Goal: Task Accomplishment & Management: Use online tool/utility

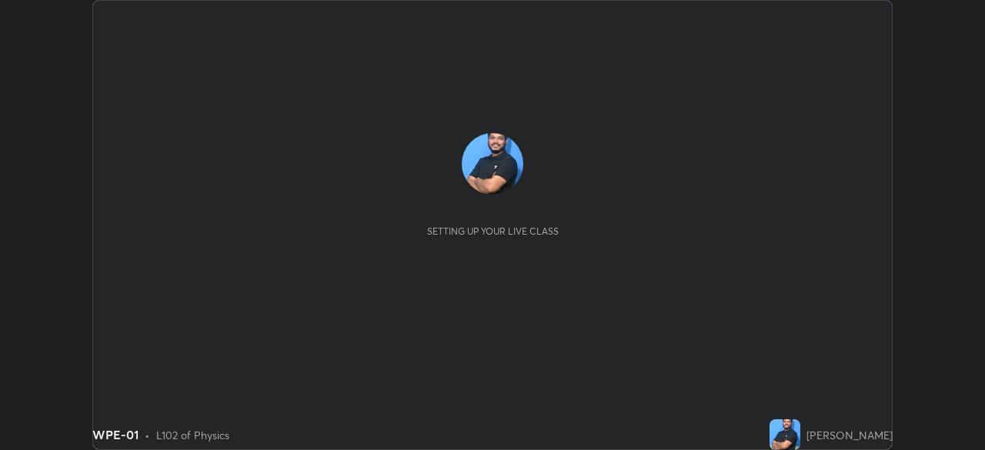
scroll to position [450, 985]
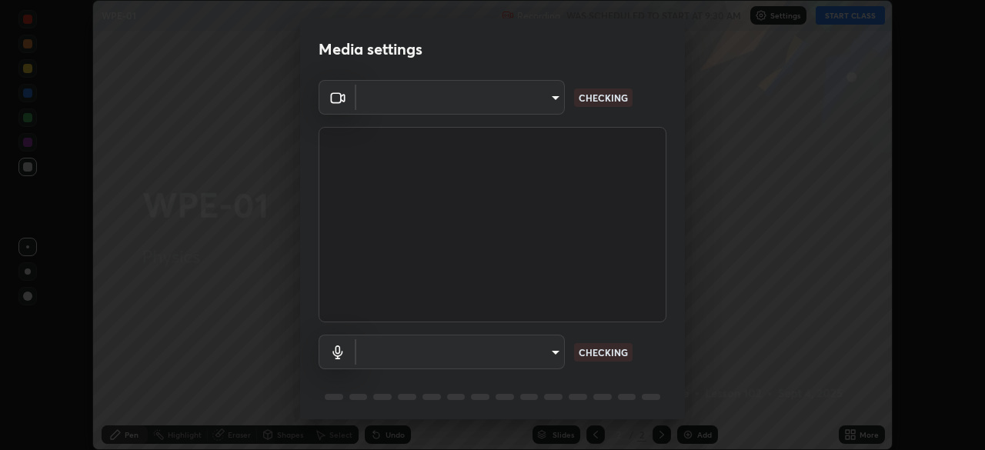
type input "9d859b0dc9df3993e45d71748640ef8916b2c21d6ac1b4416f64a69378af508e"
type input "4f06c2d6b51db1f9fe48d8ea370b420cdfdc57b065f61fb7ee4703c9f90ad683"
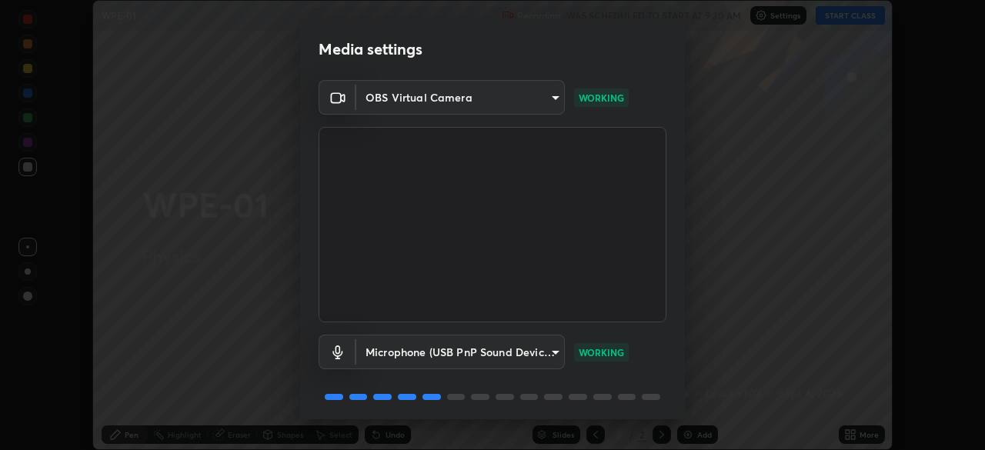
scroll to position [55, 0]
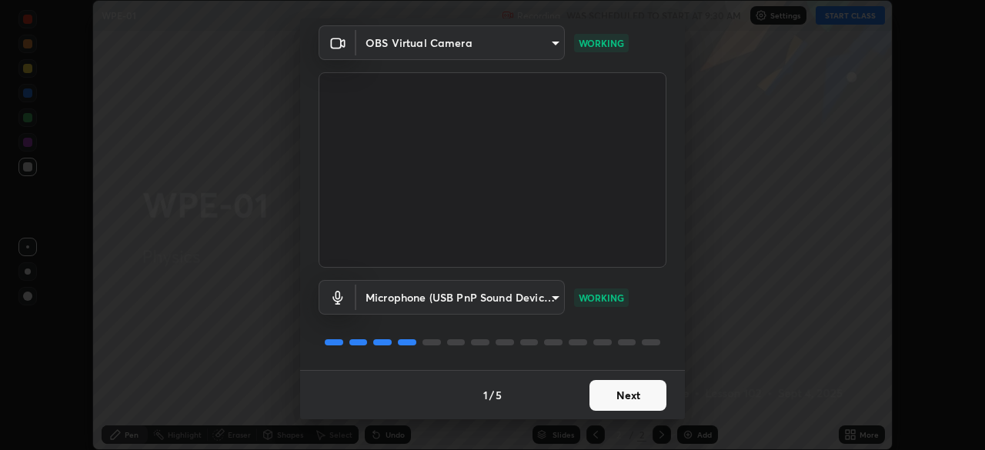
click at [640, 400] on button "Next" at bounding box center [627, 395] width 77 height 31
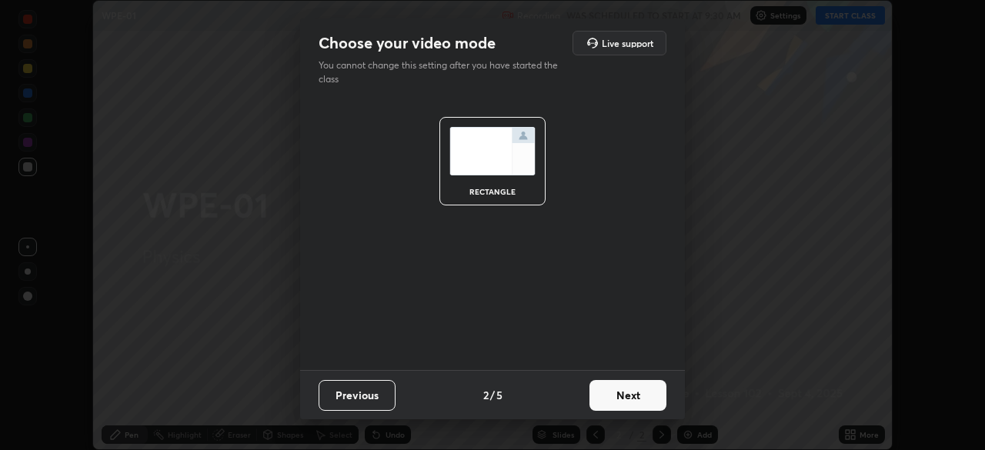
scroll to position [0, 0]
click at [634, 398] on button "Next" at bounding box center [627, 395] width 77 height 31
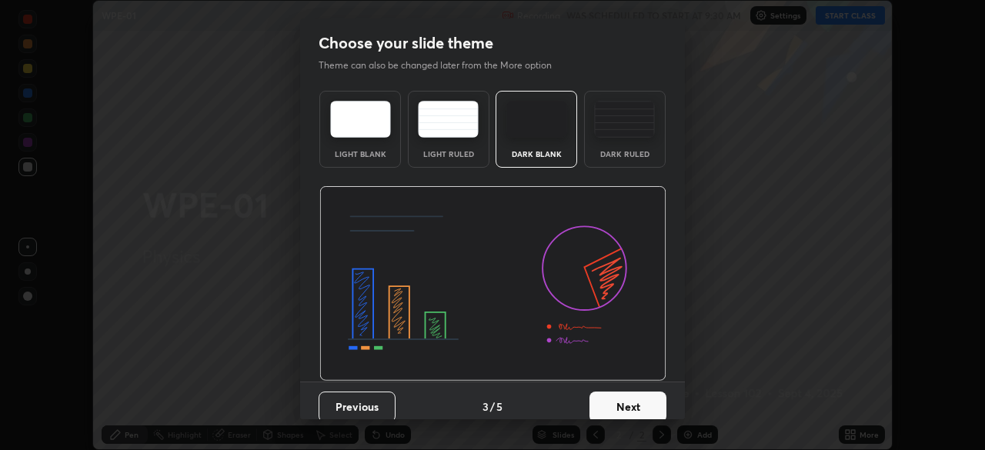
click at [631, 394] on button "Next" at bounding box center [627, 407] width 77 height 31
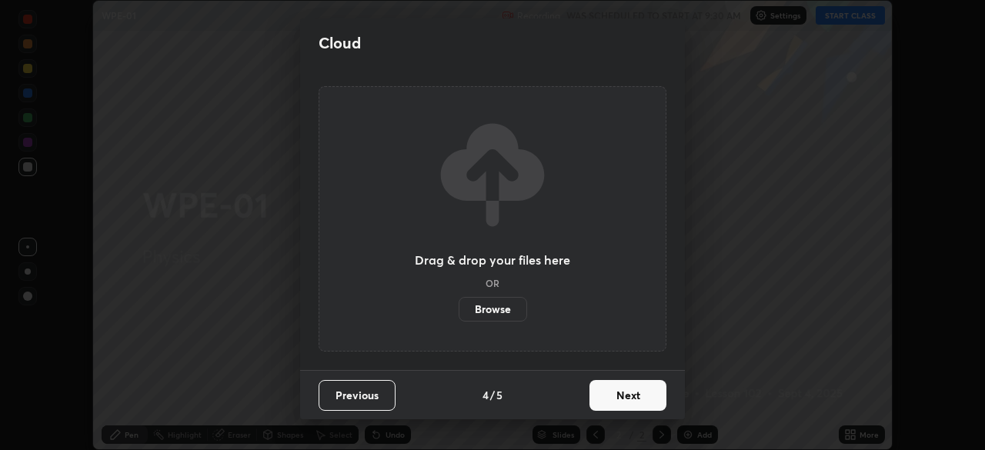
click at [631, 387] on button "Next" at bounding box center [627, 395] width 77 height 31
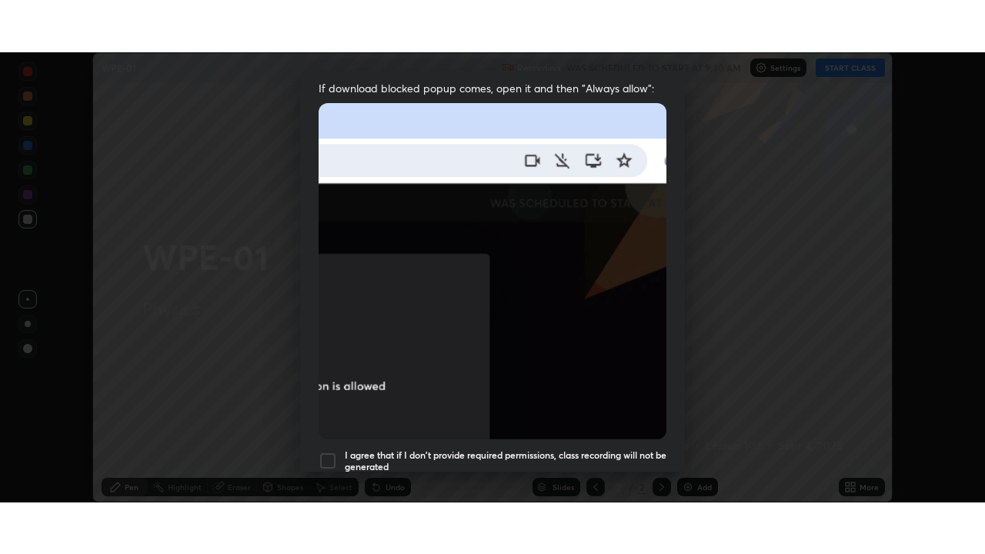
scroll to position [368, 0]
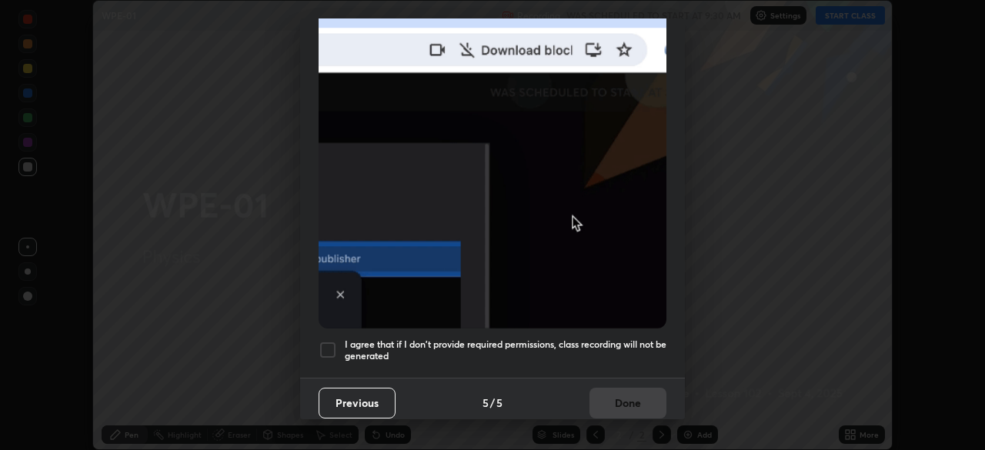
click at [325, 341] on div at bounding box center [327, 350] width 18 height 18
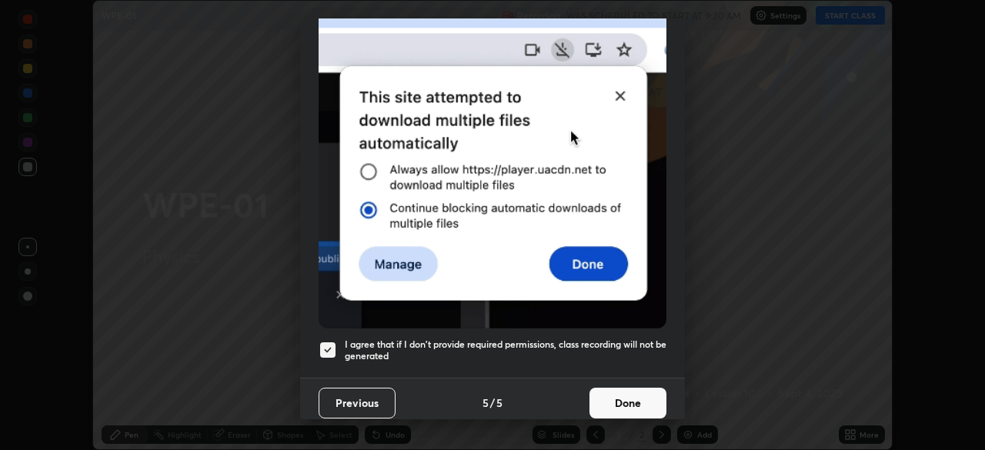
click at [612, 395] on button "Done" at bounding box center [627, 403] width 77 height 31
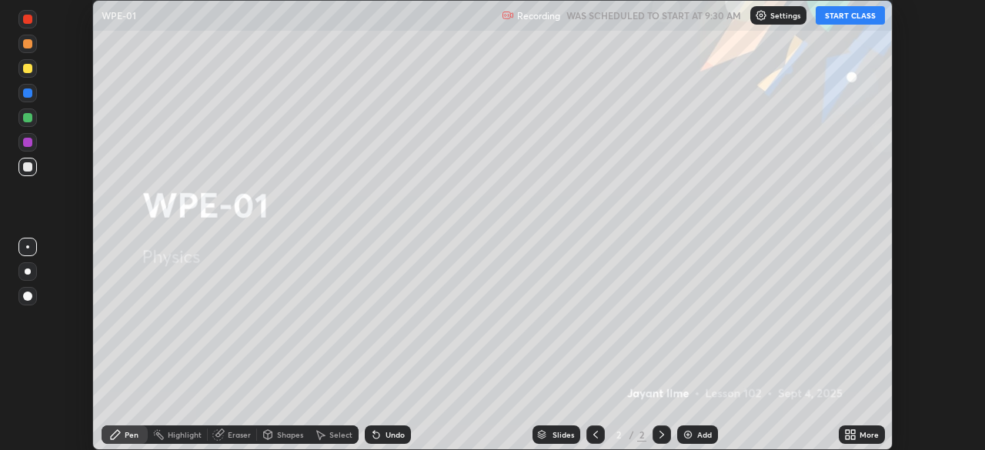
click at [863, 15] on button "START CLASS" at bounding box center [849, 15] width 69 height 18
click at [852, 437] on icon at bounding box center [853, 437] width 4 height 4
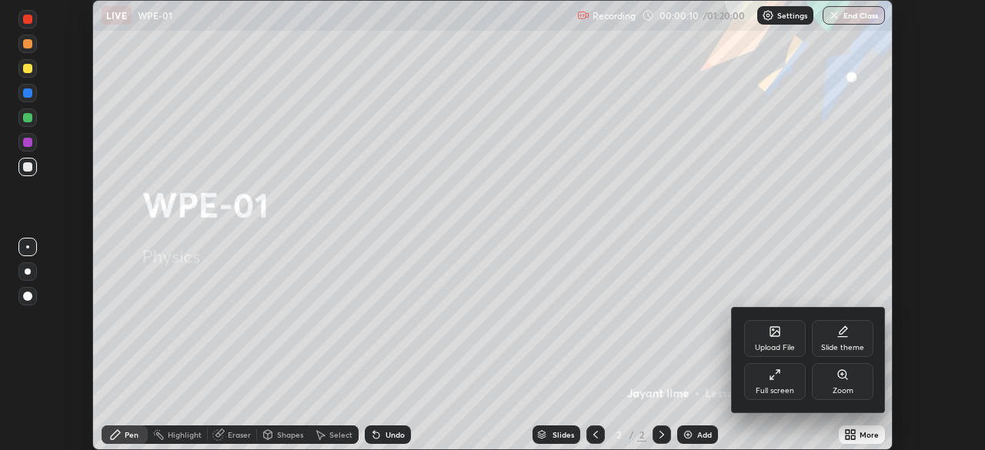
click at [780, 384] on div "Full screen" at bounding box center [775, 381] width 62 height 37
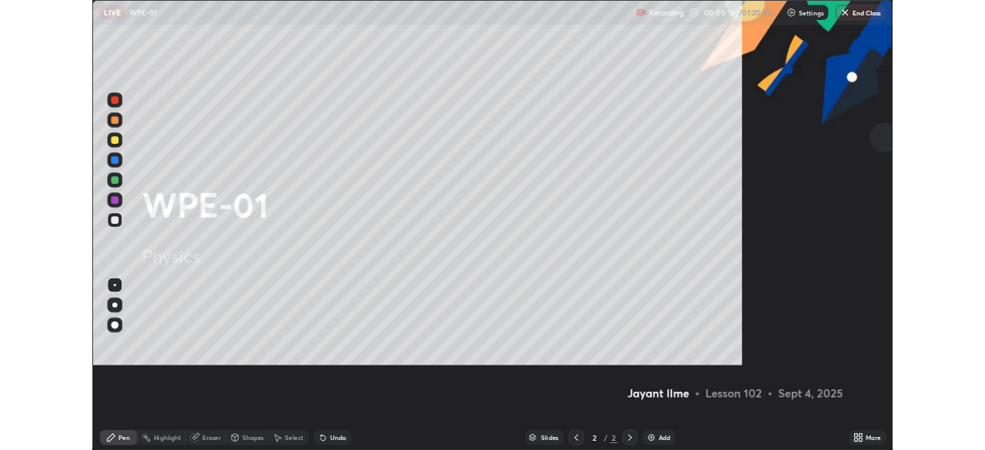
scroll to position [554, 985]
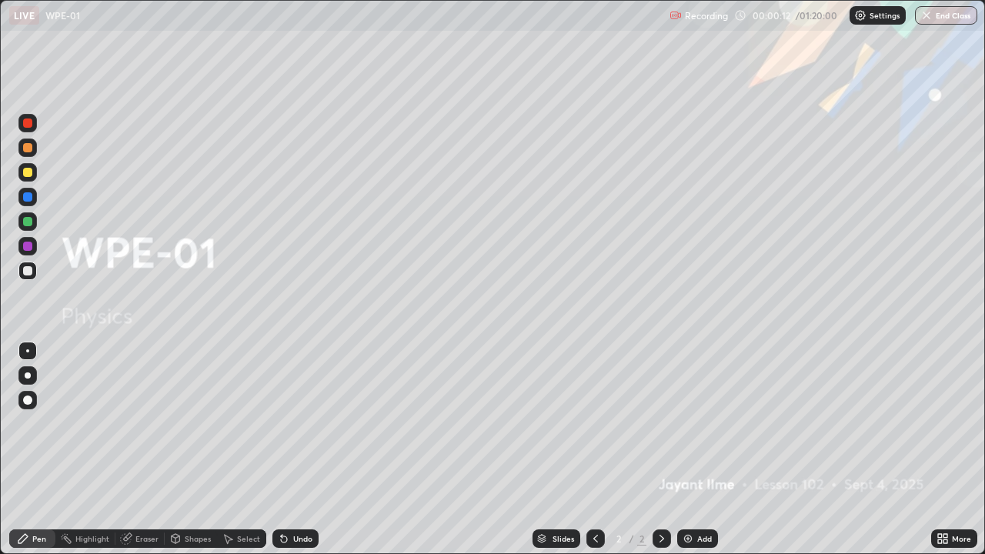
click at [705, 449] on div "Add" at bounding box center [704, 539] width 15 height 8
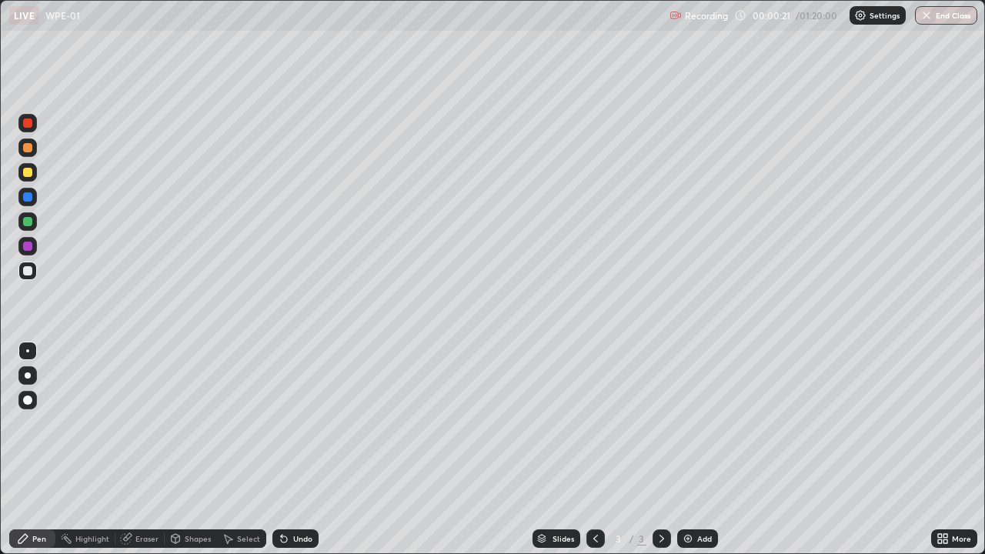
click at [27, 400] on div at bounding box center [27, 399] width 9 height 9
click at [33, 223] on div at bounding box center [27, 221] width 18 height 18
click at [34, 175] on div at bounding box center [27, 172] width 18 height 18
click at [30, 272] on div at bounding box center [27, 270] width 9 height 9
click at [286, 449] on div "Undo" at bounding box center [295, 538] width 46 height 18
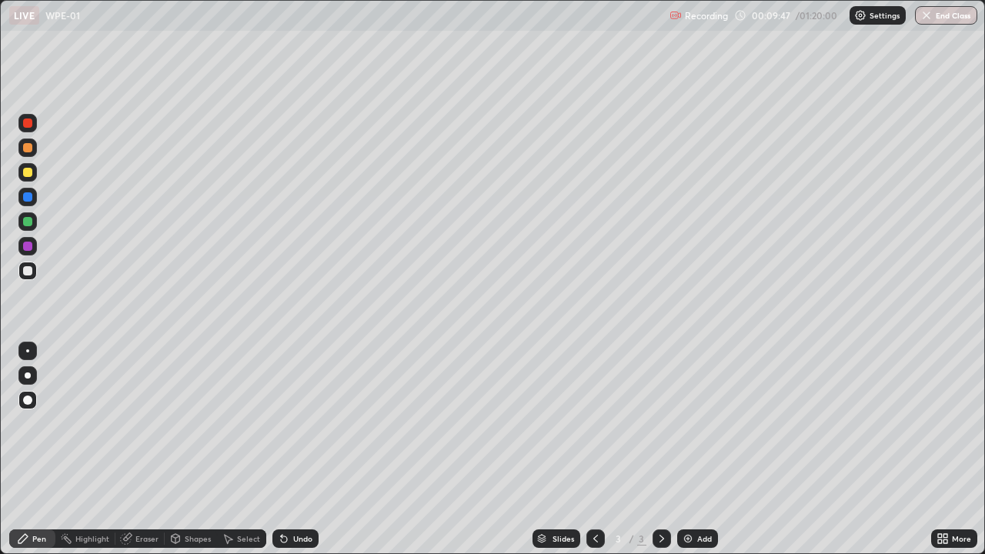
click at [697, 449] on div "Add" at bounding box center [704, 539] width 15 height 8
click at [28, 172] on div at bounding box center [27, 172] width 9 height 9
click at [136, 449] on div "Eraser" at bounding box center [146, 539] width 23 height 8
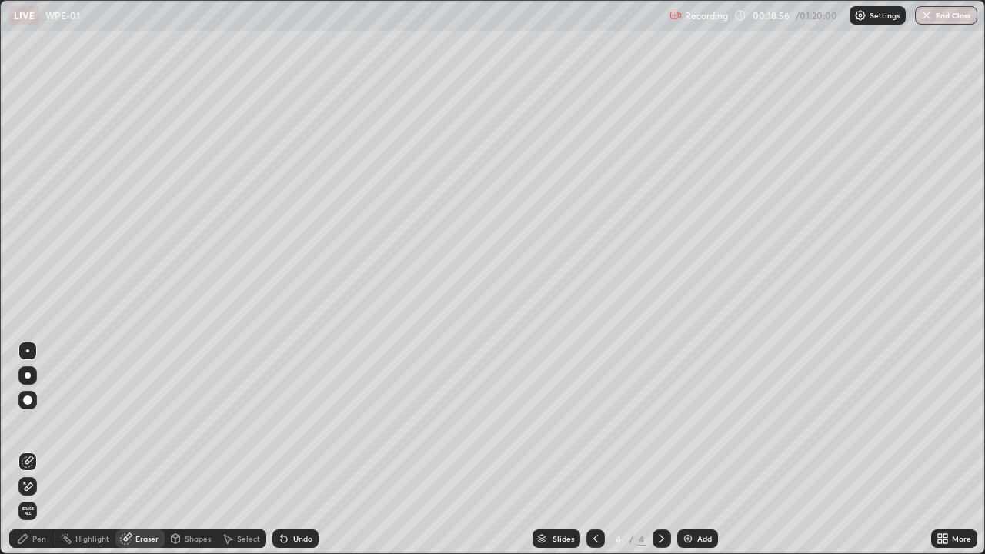
click at [41, 449] on div "Pen" at bounding box center [32, 538] width 46 height 18
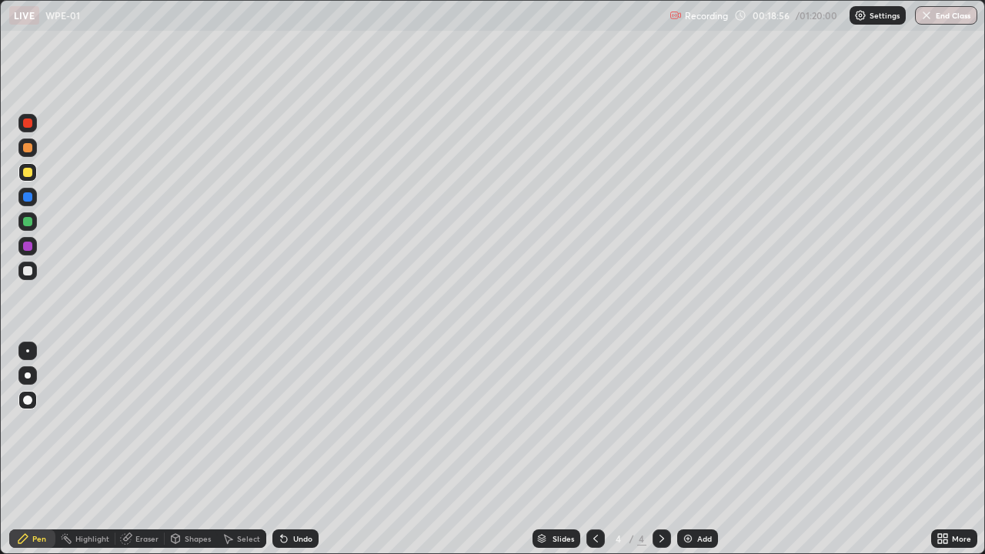
click at [31, 271] on div at bounding box center [27, 270] width 9 height 9
click at [31, 174] on div at bounding box center [27, 172] width 9 height 9
click at [28, 272] on div at bounding box center [27, 270] width 9 height 9
click at [32, 222] on div at bounding box center [27, 221] width 9 height 9
click at [188, 449] on div "Shapes" at bounding box center [198, 539] width 26 height 8
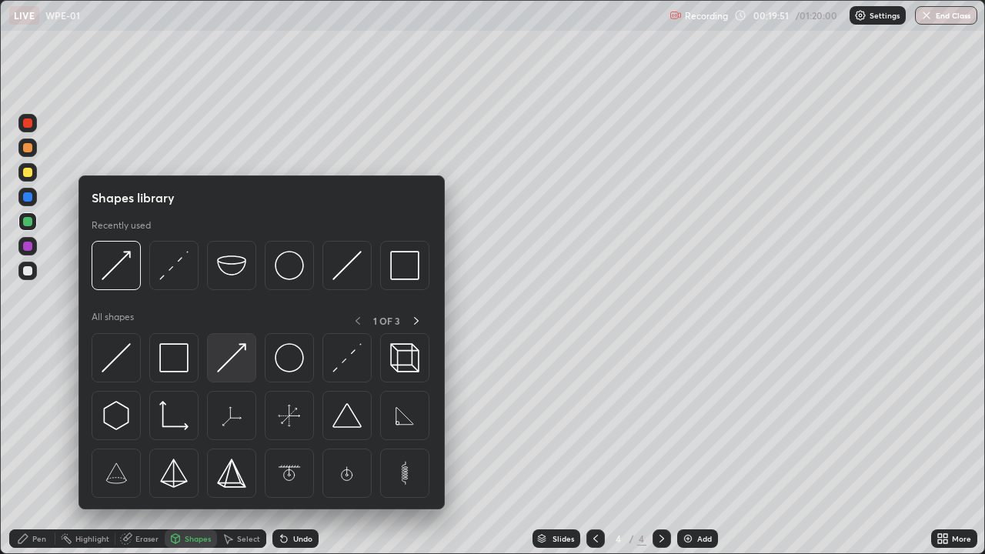
click at [232, 365] on img at bounding box center [231, 357] width 29 height 29
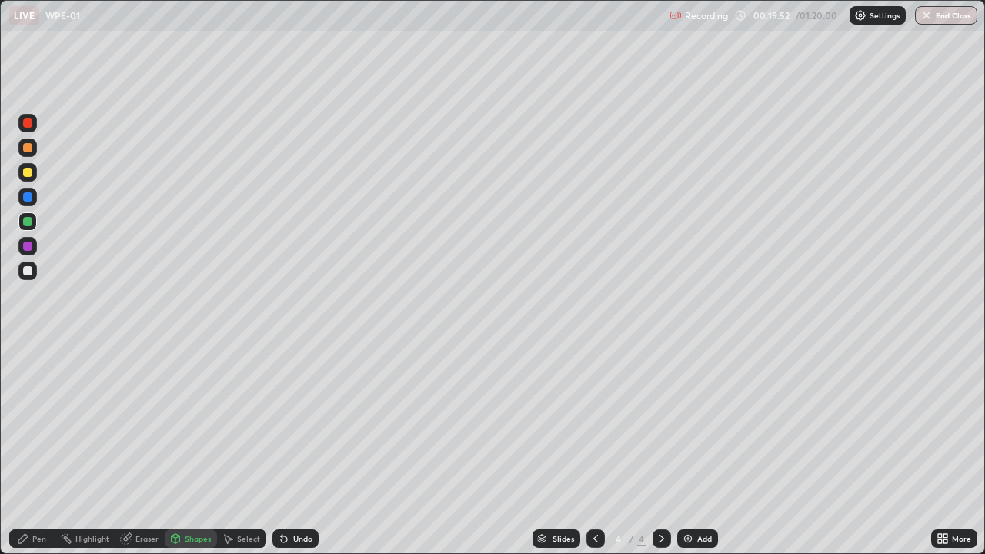
click at [189, 449] on div "Shapes" at bounding box center [198, 539] width 26 height 8
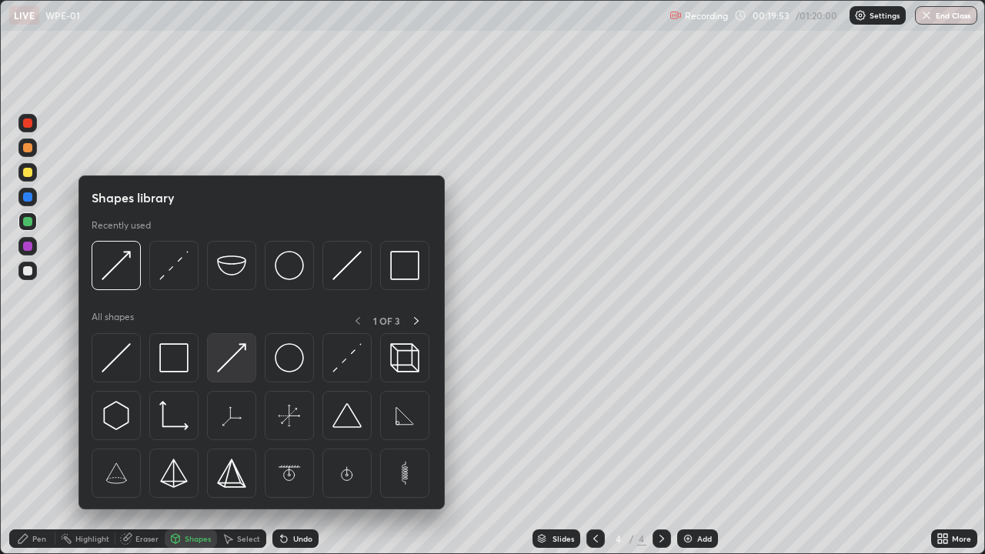
click at [241, 368] on img at bounding box center [231, 357] width 29 height 29
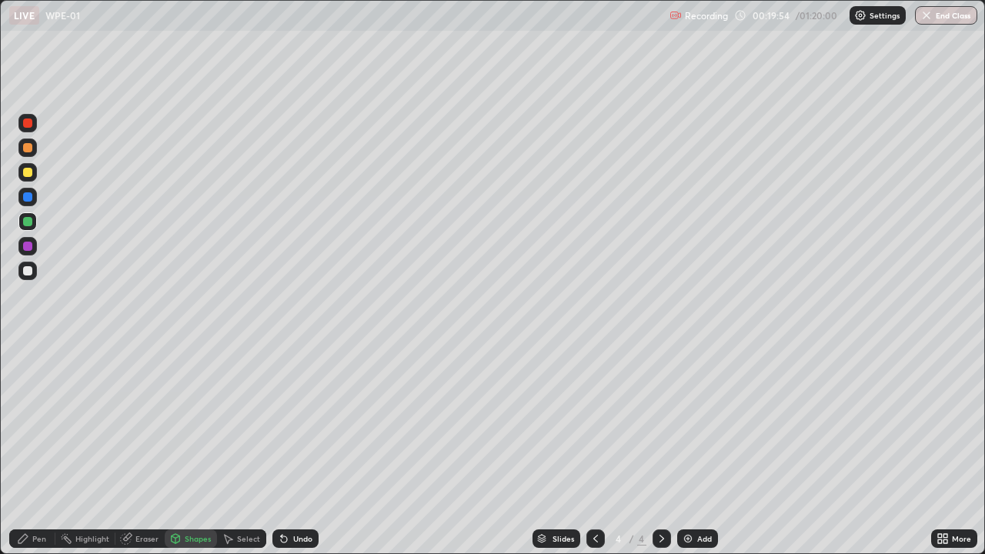
click at [30, 179] on div at bounding box center [27, 172] width 18 height 18
click at [43, 449] on div "Pen" at bounding box center [32, 538] width 46 height 18
click at [28, 268] on div at bounding box center [27, 270] width 9 height 9
click at [32, 449] on div "Pen" at bounding box center [32, 538] width 46 height 18
click at [27, 222] on div at bounding box center [27, 221] width 9 height 9
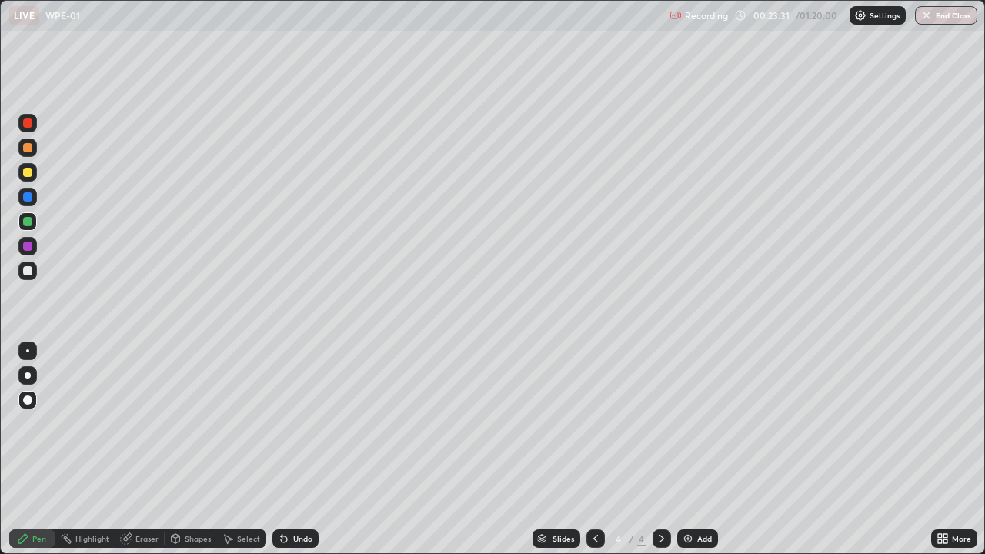
click at [35, 275] on div at bounding box center [27, 271] width 18 height 18
click at [138, 449] on div "Eraser" at bounding box center [146, 539] width 23 height 8
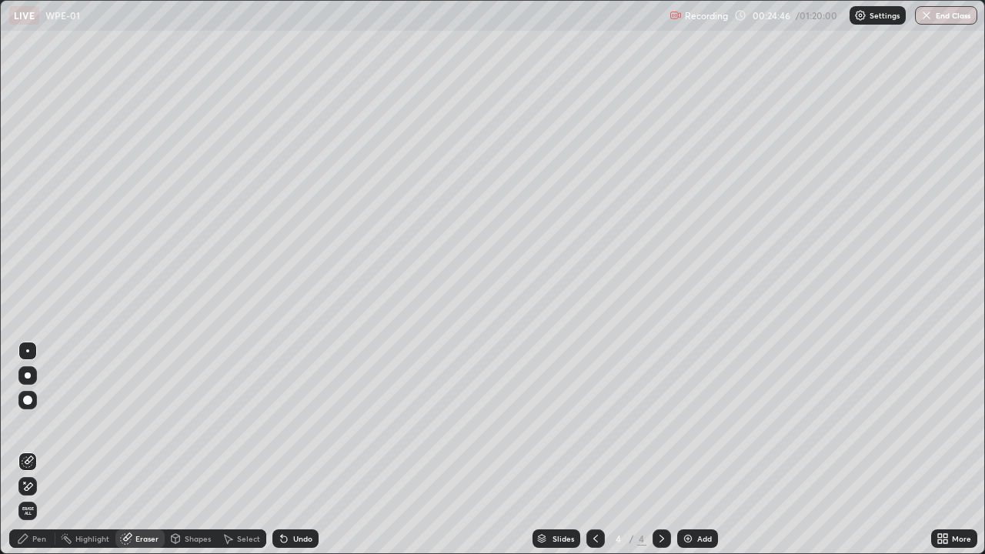
click at [35, 449] on div "Pen" at bounding box center [39, 539] width 14 height 8
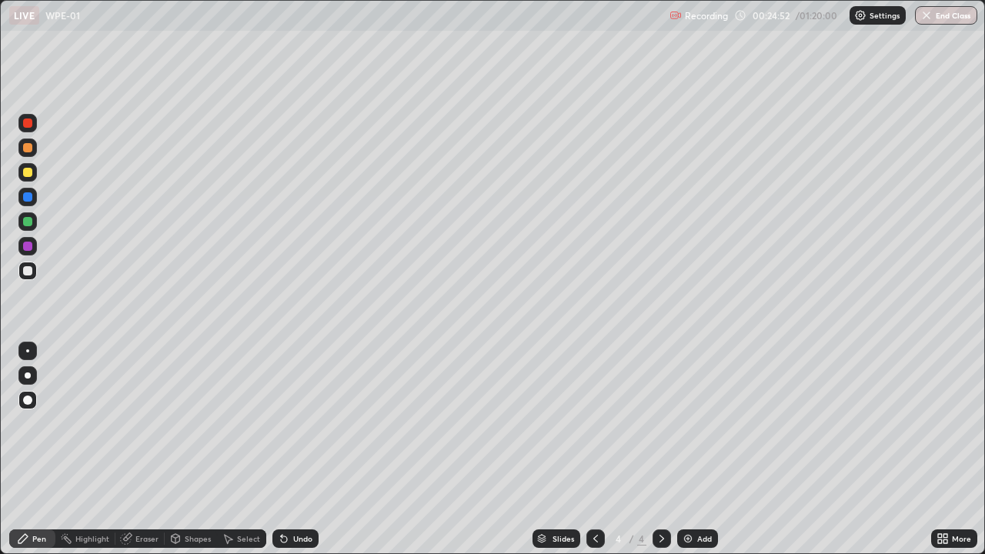
click at [0, 112] on div "Setting up your live class" at bounding box center [492, 277] width 985 height 554
click at [694, 449] on div "Add" at bounding box center [697, 538] width 41 height 18
click at [33, 175] on div at bounding box center [27, 172] width 18 height 18
click at [30, 272] on div at bounding box center [27, 270] width 9 height 9
click at [586, 449] on div at bounding box center [595, 538] width 18 height 18
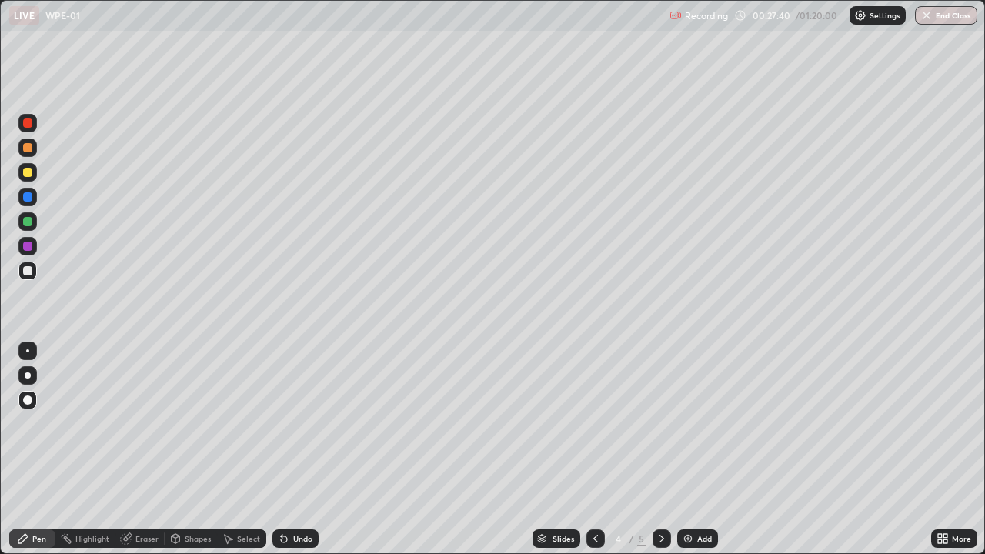
click at [660, 449] on icon at bounding box center [661, 538] width 12 height 12
click at [35, 174] on div at bounding box center [27, 172] width 18 height 18
click at [27, 269] on div at bounding box center [27, 270] width 9 height 9
click at [141, 449] on div "Eraser" at bounding box center [146, 539] width 23 height 8
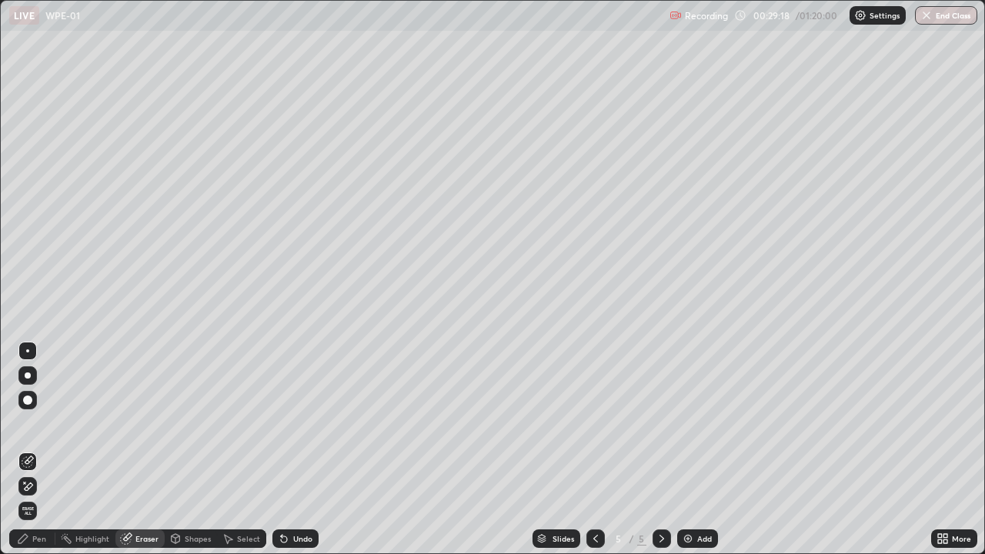
click at [39, 449] on div "Pen" at bounding box center [32, 538] width 46 height 18
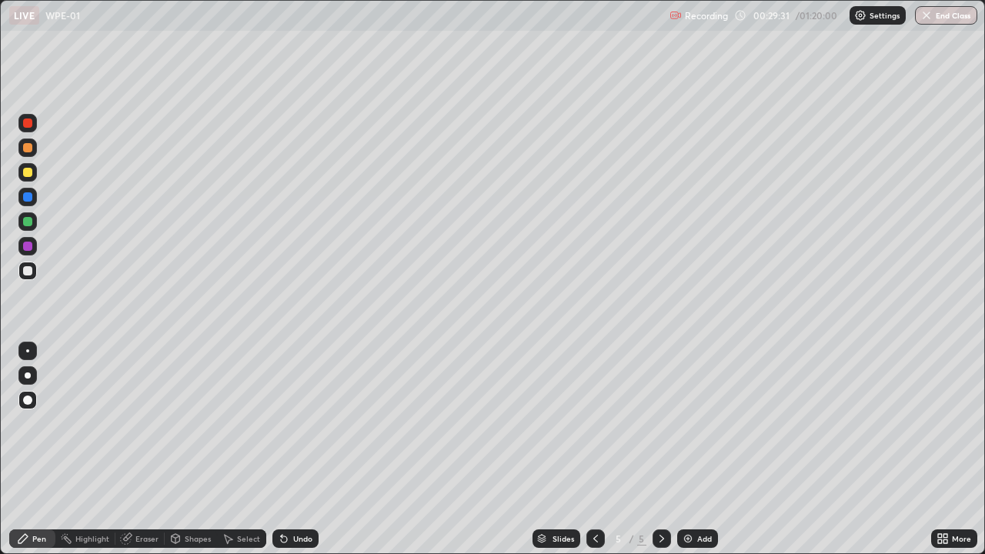
click at [276, 449] on div "Undo" at bounding box center [295, 538] width 46 height 18
click at [129, 449] on icon at bounding box center [126, 538] width 12 height 12
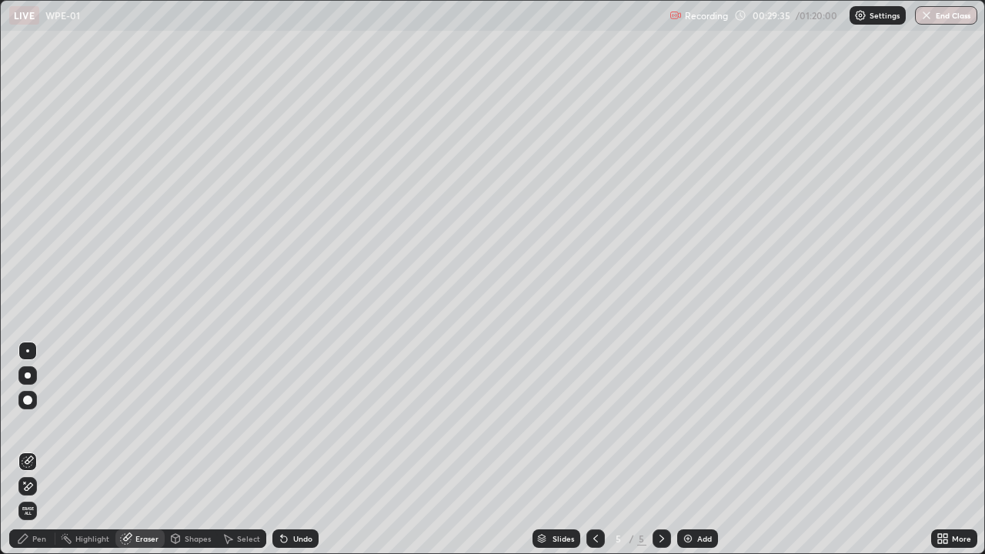
click at [43, 449] on div "Pen" at bounding box center [32, 538] width 46 height 18
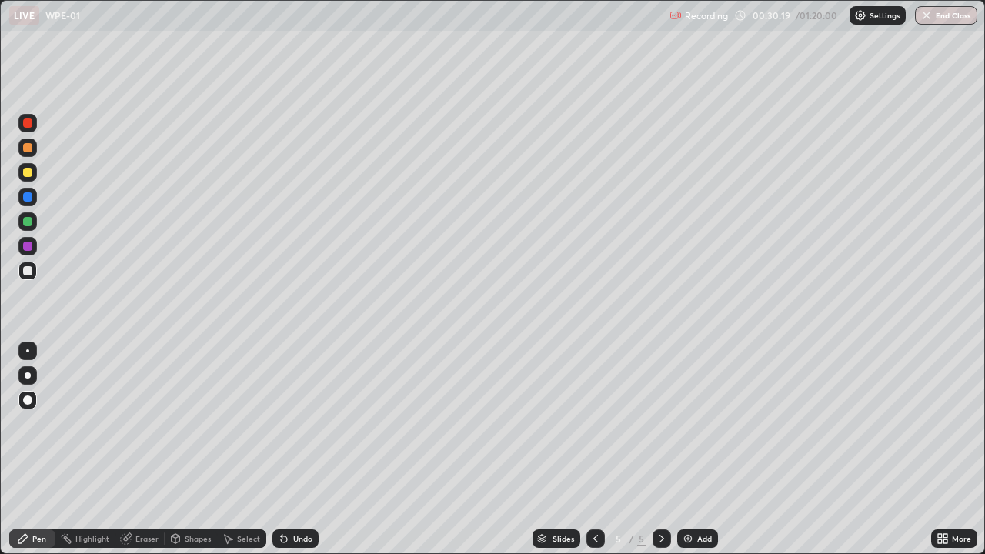
click at [295, 449] on div "Undo" at bounding box center [302, 539] width 19 height 8
click at [298, 449] on div "Undo" at bounding box center [302, 539] width 19 height 8
click at [297, 449] on div "Undo" at bounding box center [302, 539] width 19 height 8
click at [299, 449] on div "Undo" at bounding box center [302, 539] width 19 height 8
click at [298, 449] on div "Undo" at bounding box center [302, 539] width 19 height 8
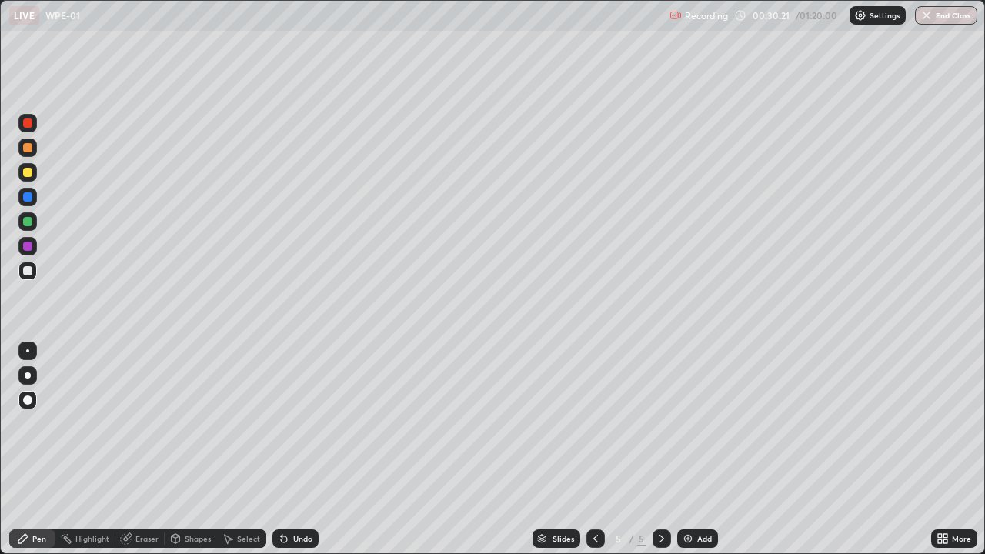
click at [293, 449] on div "Undo" at bounding box center [302, 539] width 19 height 8
click at [29, 271] on div at bounding box center [27, 270] width 9 height 9
click at [30, 223] on div at bounding box center [27, 221] width 9 height 9
click at [28, 275] on div at bounding box center [27, 270] width 9 height 9
click at [685, 449] on img at bounding box center [688, 538] width 12 height 12
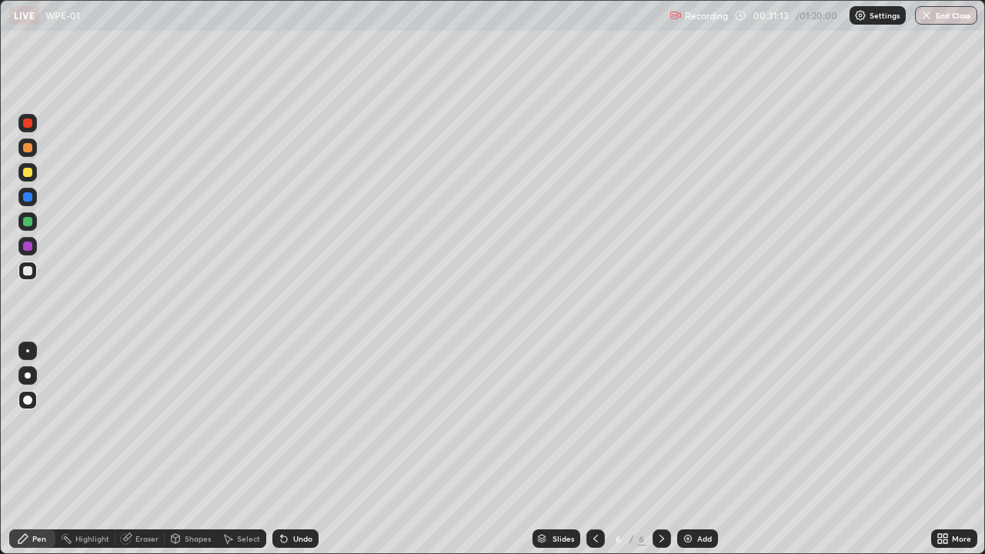
click at [33, 173] on div at bounding box center [27, 172] width 18 height 18
click at [32, 274] on div at bounding box center [27, 271] width 18 height 18
click at [31, 218] on div at bounding box center [27, 221] width 9 height 9
click at [594, 449] on icon at bounding box center [595, 538] width 12 height 12
click at [595, 449] on icon at bounding box center [595, 538] width 12 height 12
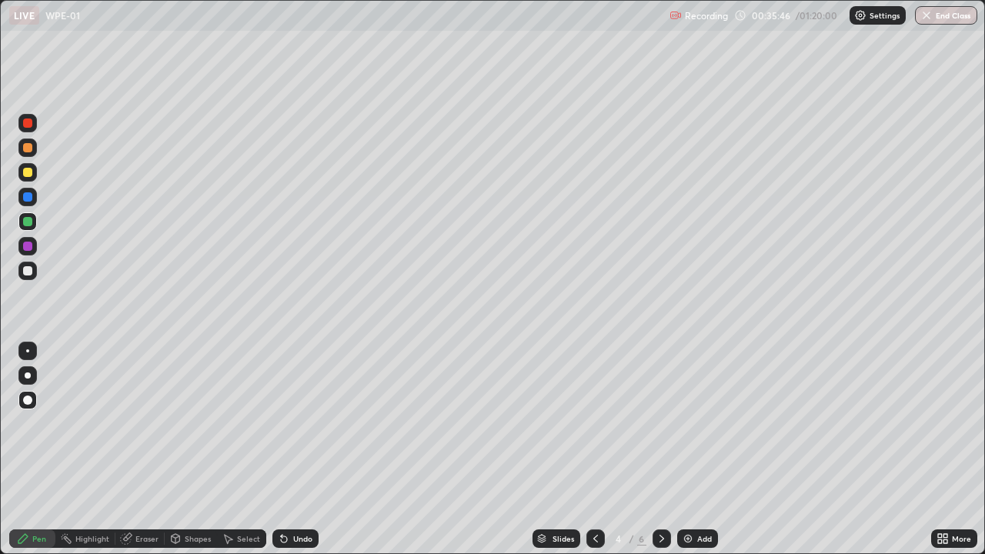
click at [662, 449] on icon at bounding box center [661, 538] width 12 height 12
click at [658, 449] on icon at bounding box center [661, 538] width 12 height 12
click at [28, 271] on div at bounding box center [27, 270] width 9 height 9
click at [35, 178] on div at bounding box center [27, 172] width 18 height 18
click at [293, 449] on div "Undo" at bounding box center [302, 539] width 19 height 8
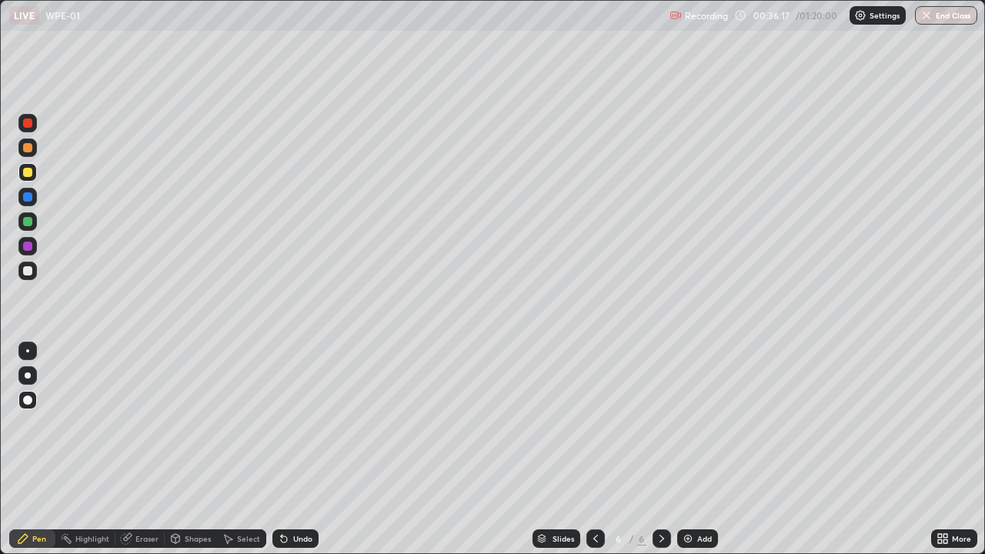
click at [30, 270] on div at bounding box center [27, 270] width 9 height 9
click at [702, 449] on div "Add" at bounding box center [704, 539] width 15 height 8
click at [32, 268] on div at bounding box center [27, 270] width 9 height 9
click at [35, 220] on div at bounding box center [27, 221] width 18 height 18
click at [32, 270] on div at bounding box center [27, 270] width 9 height 9
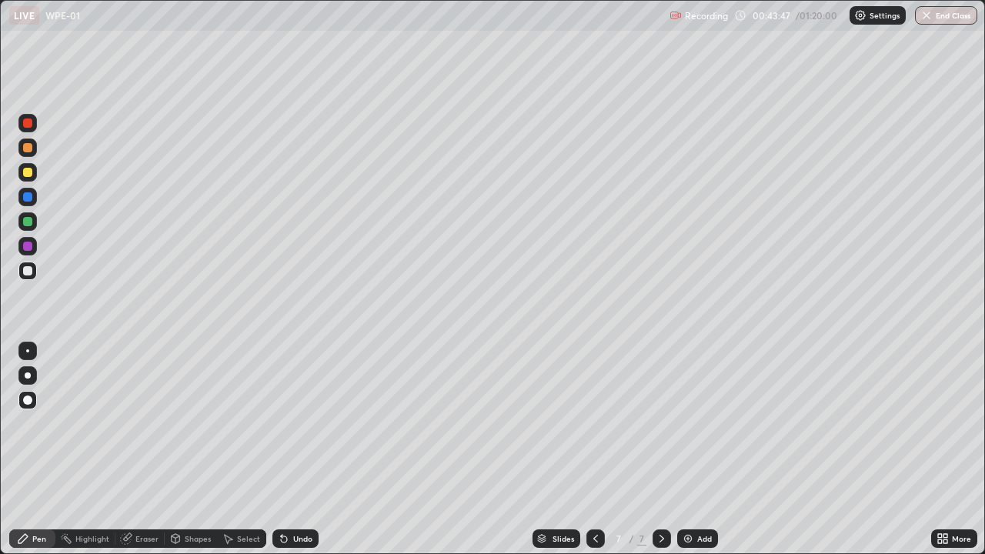
click at [28, 173] on div at bounding box center [27, 172] width 9 height 9
click at [27, 279] on div at bounding box center [27, 271] width 18 height 18
click at [31, 273] on div at bounding box center [27, 270] width 9 height 9
click at [33, 175] on div at bounding box center [27, 172] width 18 height 18
click at [28, 272] on div at bounding box center [27, 270] width 9 height 9
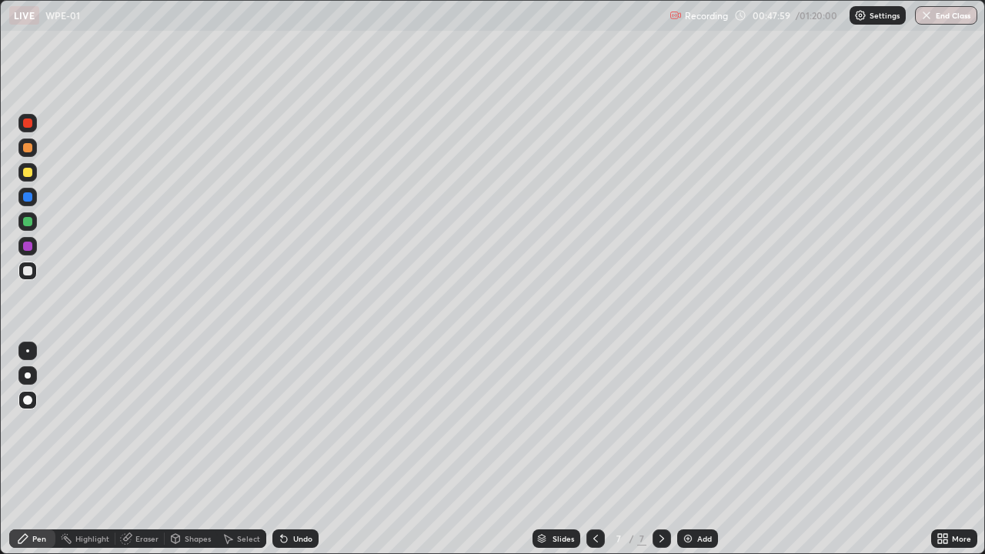
click at [702, 449] on div "Add" at bounding box center [704, 539] width 15 height 8
click at [140, 449] on div "Eraser" at bounding box center [146, 539] width 23 height 8
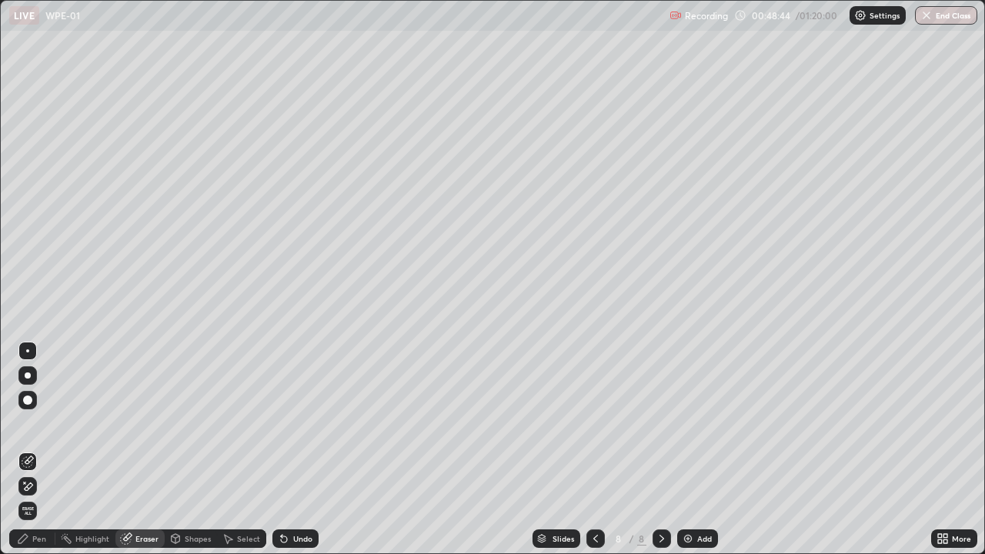
click at [36, 449] on div "Pen" at bounding box center [39, 539] width 14 height 8
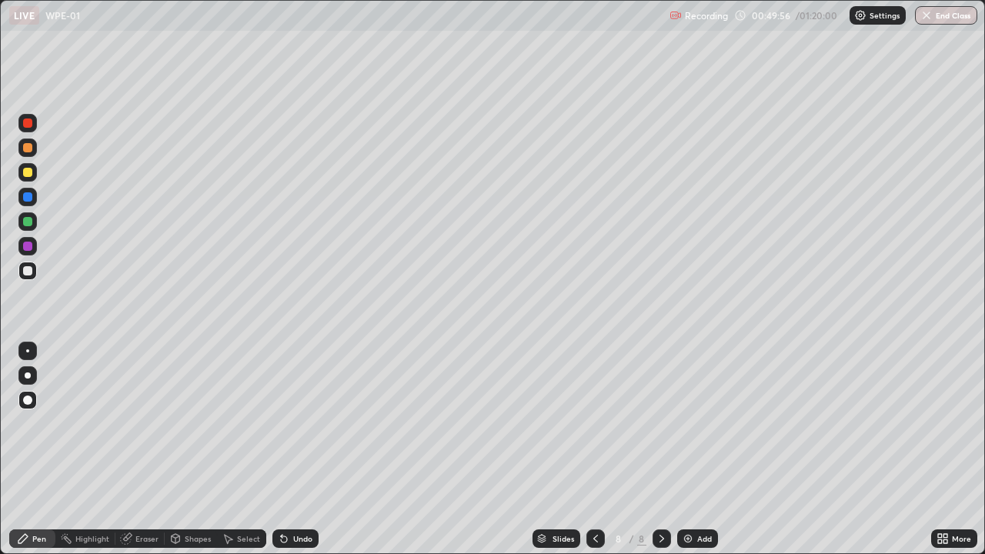
click at [28, 178] on div at bounding box center [27, 172] width 18 height 18
click at [26, 274] on div at bounding box center [27, 270] width 9 height 9
click at [29, 272] on div at bounding box center [27, 270] width 9 height 9
click at [708, 449] on div "Add" at bounding box center [704, 539] width 15 height 8
click at [30, 173] on div at bounding box center [27, 172] width 9 height 9
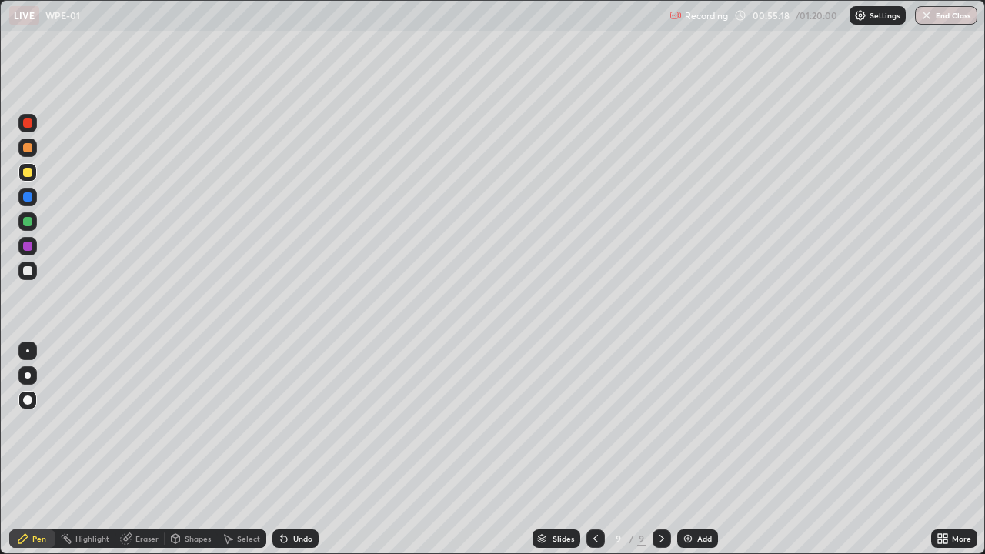
click at [700, 449] on div "Add" at bounding box center [704, 539] width 15 height 8
click at [28, 271] on div at bounding box center [27, 270] width 9 height 9
click at [700, 449] on div "Add" at bounding box center [704, 539] width 15 height 8
click at [702, 449] on div "Add" at bounding box center [704, 539] width 15 height 8
click at [947, 14] on button "End Class" at bounding box center [946, 15] width 62 height 18
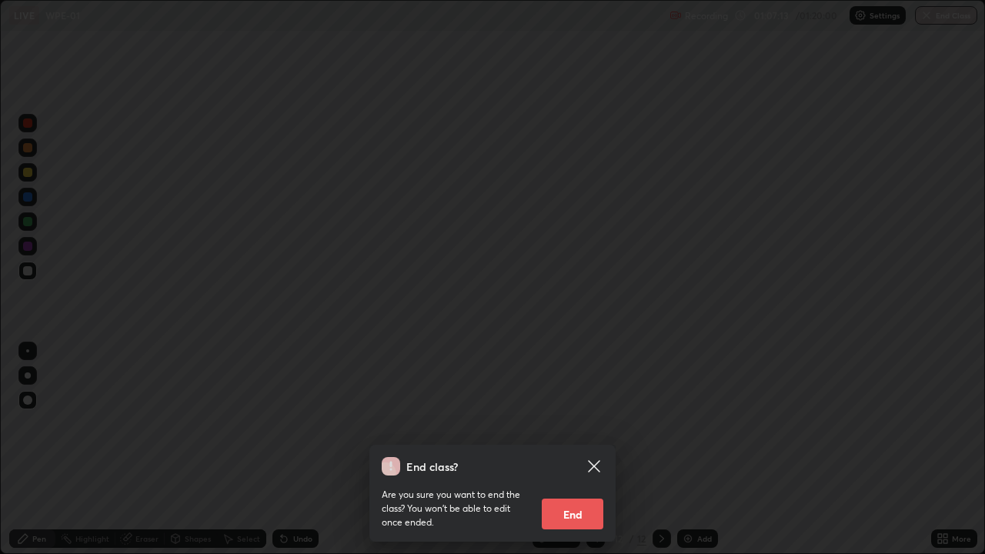
click at [578, 449] on button "End" at bounding box center [573, 513] width 62 height 31
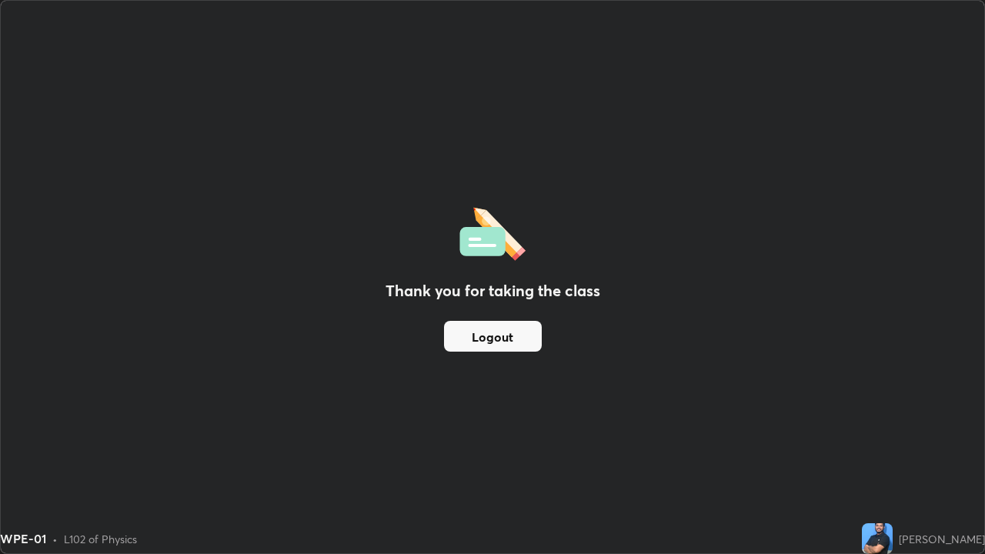
click at [332, 381] on div "Thank you for taking the class Logout" at bounding box center [492, 277] width 983 height 552
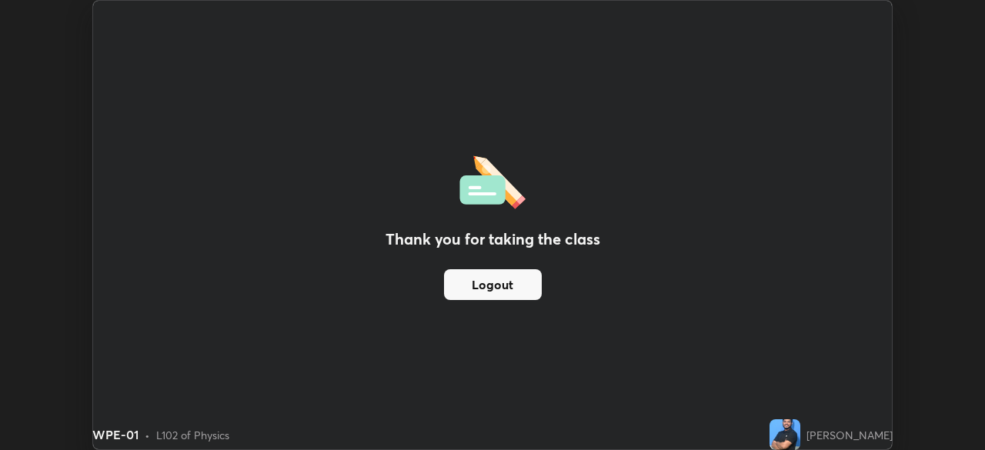
scroll to position [76471, 75936]
